Goal: Navigation & Orientation: Go to known website

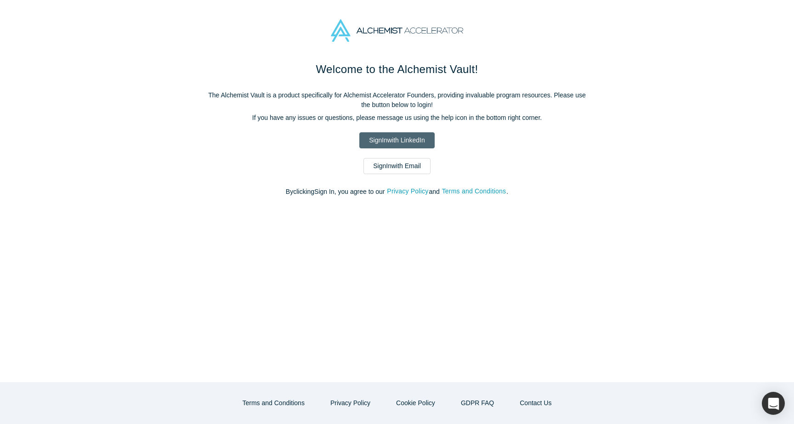
click at [389, 140] on link "Sign In with LinkedIn" at bounding box center [396, 140] width 75 height 16
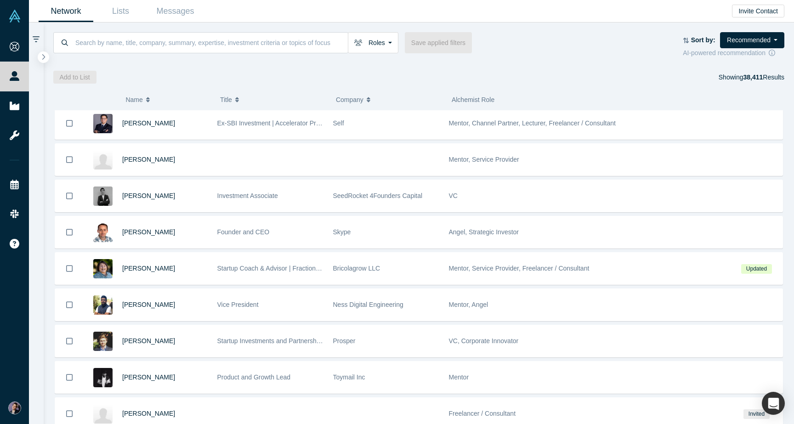
scroll to position [158, 0]
